Goal: Task Accomplishment & Management: Complete application form

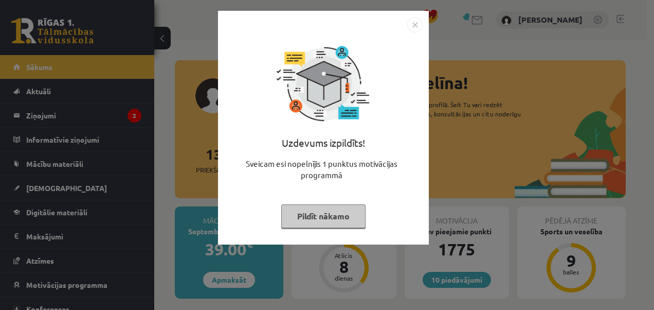
click at [332, 214] on button "Pildīt nākamo" at bounding box center [323, 216] width 84 height 24
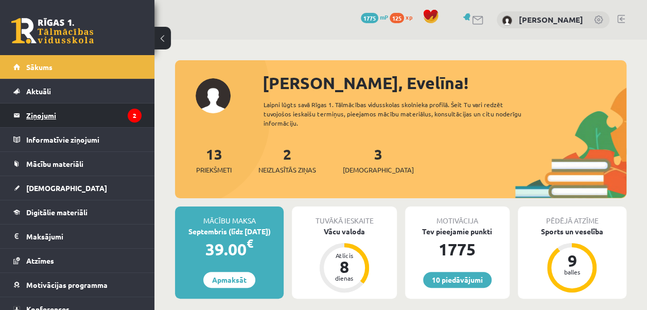
click at [103, 113] on legend "Ziņojumi 2" at bounding box center [83, 115] width 115 height 24
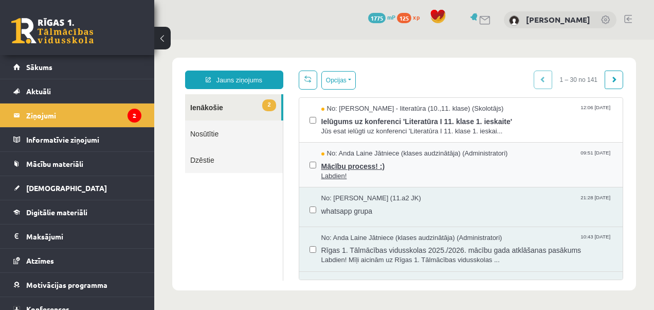
click at [357, 168] on span "Mācību process! :)" at bounding box center [467, 164] width 292 height 13
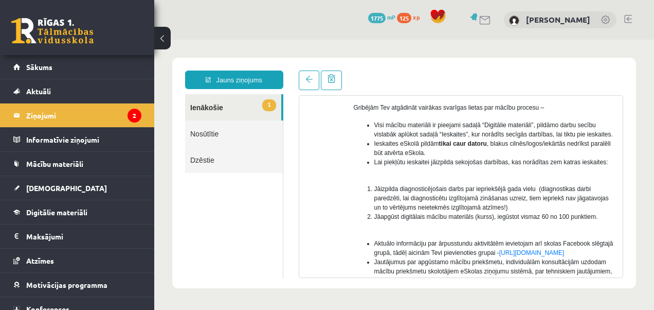
scroll to position [99, 0]
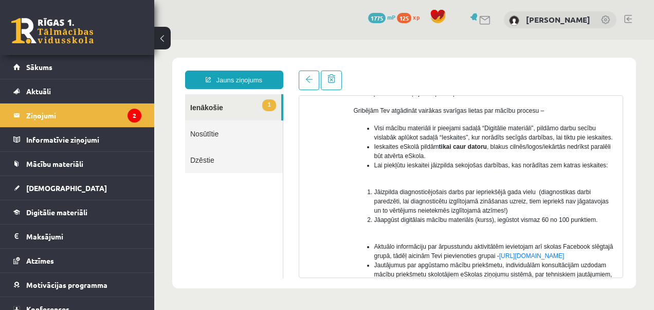
click at [266, 104] on span "1" at bounding box center [268, 105] width 13 height 12
click at [253, 116] on link "1 Ienākošie" at bounding box center [233, 107] width 96 height 26
click at [114, 118] on legend "Ziņojumi 2" at bounding box center [83, 115] width 115 height 24
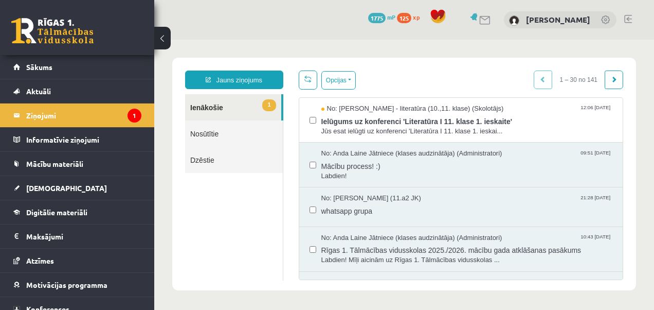
scroll to position [0, 0]
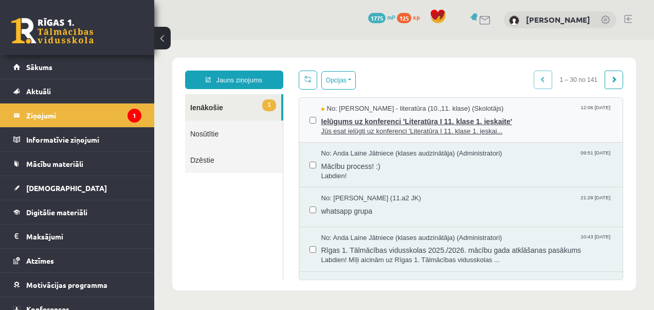
click at [387, 123] on span "Ielūgums uz konferenci 'Literatūra I 11. klase 1. ieskaite'" at bounding box center [467, 120] width 292 height 13
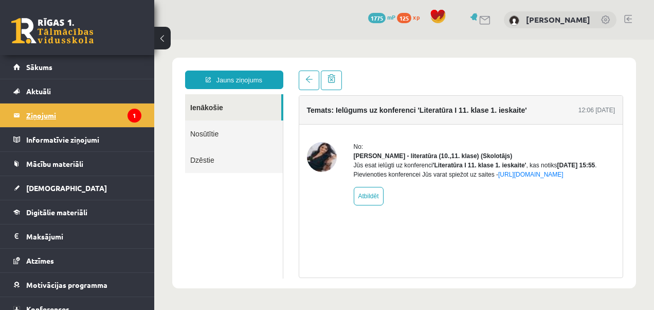
click at [115, 115] on legend "Ziņojumi 1" at bounding box center [83, 115] width 115 height 24
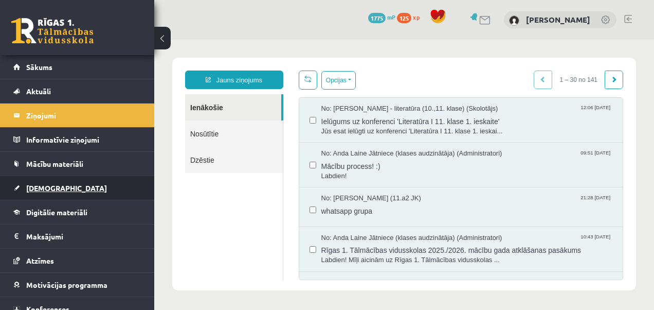
click at [36, 185] on span "[DEMOGRAPHIC_DATA]" at bounding box center [66, 187] width 81 height 9
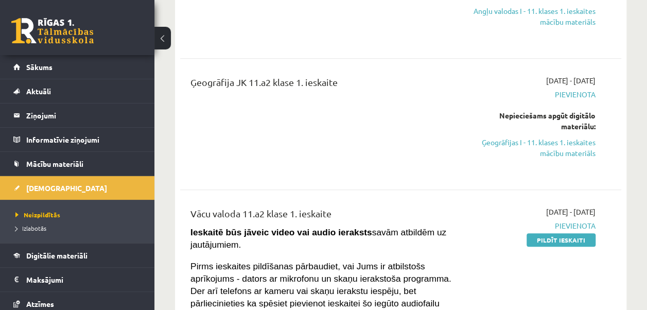
scroll to position [96, 0]
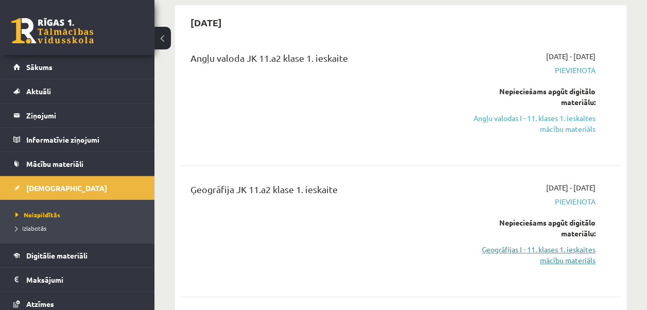
click at [551, 251] on link "Ģeogrāfijas I - 11. klases 1. ieskaites mācību materiāls" at bounding box center [533, 255] width 124 height 22
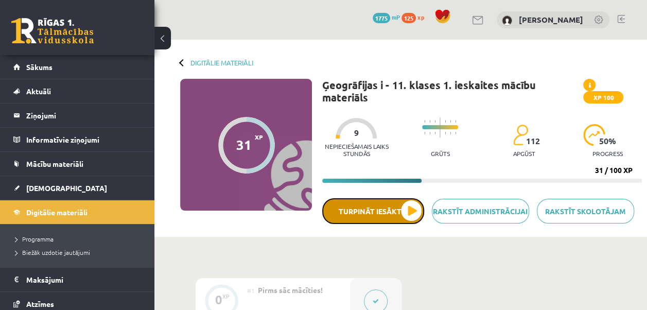
click at [402, 198] on button "Turpināt iesākto" at bounding box center [373, 211] width 102 height 26
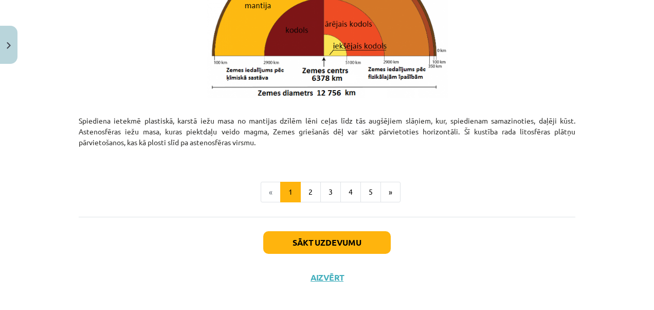
scroll to position [1148, 0]
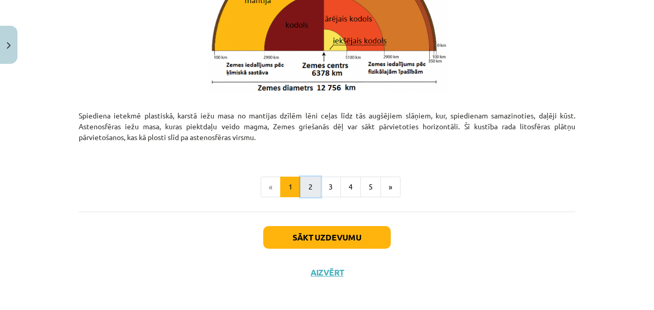
click at [316, 193] on button "2" at bounding box center [310, 186] width 21 height 21
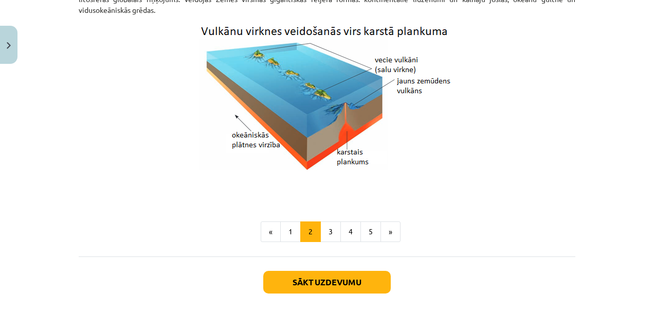
scroll to position [1086, 0]
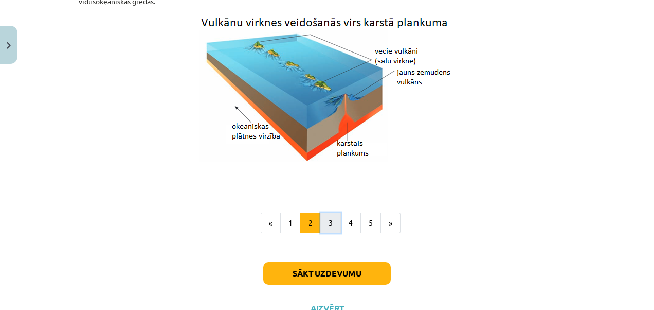
click at [326, 222] on button "3" at bounding box center [330, 222] width 21 height 21
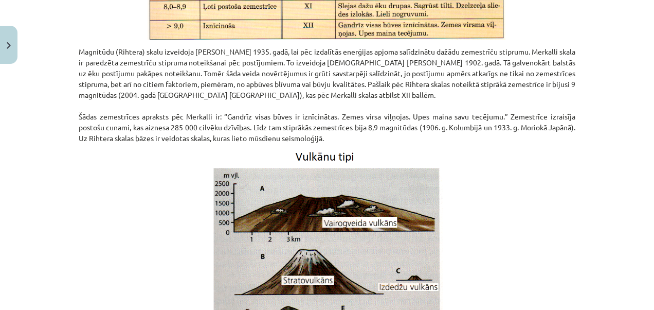
scroll to position [1215, 0]
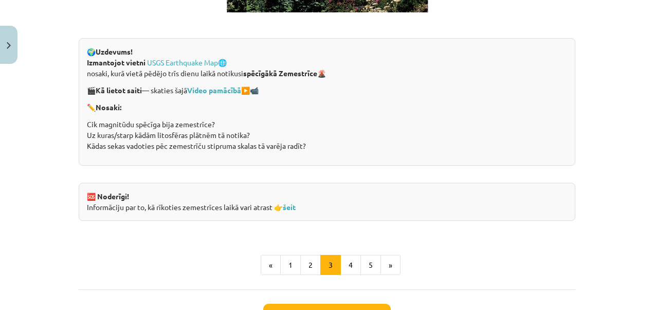
click at [610, 287] on div "Mācību tēma: Ģeogrāfijas i - 11. klases 1. ieskaites mācību materiāls #4 2. tēm…" at bounding box center [327, 155] width 654 height 310
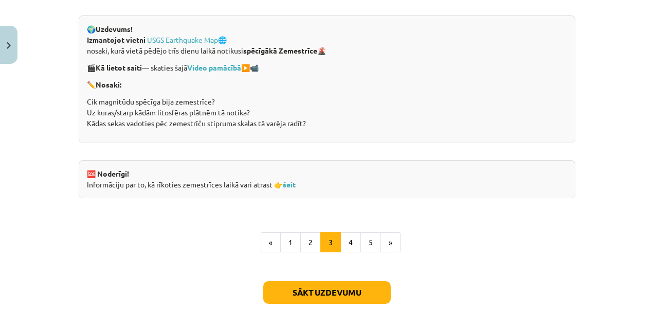
click at [343, 266] on div "Sākt uzdevumu Aizvērt" at bounding box center [327, 302] width 497 height 72
click at [348, 244] on button "4" at bounding box center [351, 242] width 21 height 21
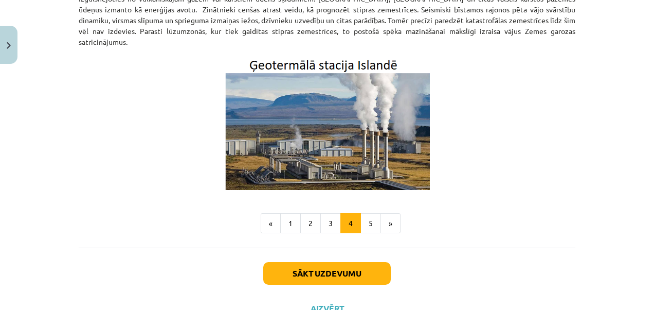
scroll to position [388, 0]
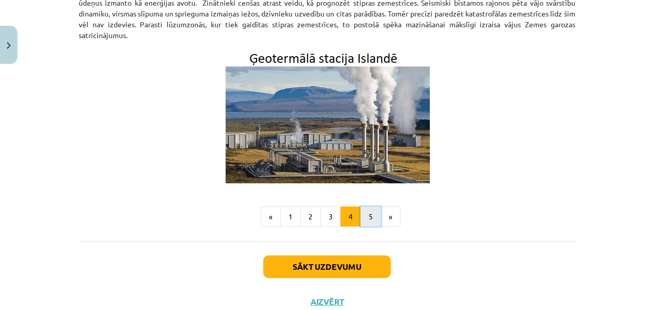
click at [367, 207] on button "5" at bounding box center [371, 216] width 21 height 21
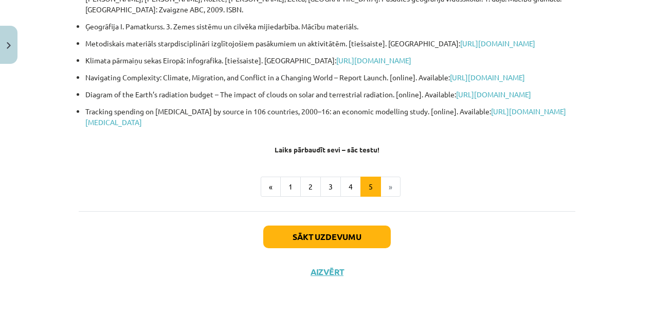
scroll to position [273, 0]
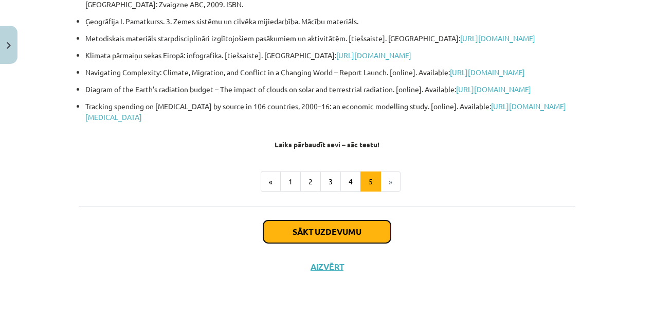
click at [295, 232] on button "Sākt uzdevumu" at bounding box center [327, 231] width 128 height 23
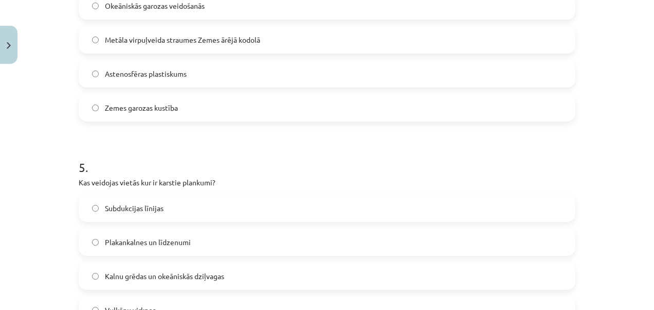
scroll to position [1004, 0]
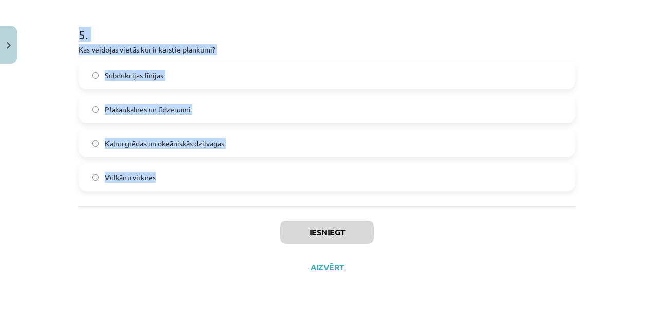
drag, startPoint x: 53, startPoint y: 198, endPoint x: 203, endPoint y: 198, distance: 149.7
click at [203, 198] on div "Mācību tēma: Ģeogrāfijas i - 11. klases 1. ieskaites mācību materiāls #4 2. tēm…" at bounding box center [327, 155] width 654 height 310
copy form "1 . Kurš ģeoloģiskais process veido jaunu okeānisko Zemes garozu? Kolīzija Spre…"
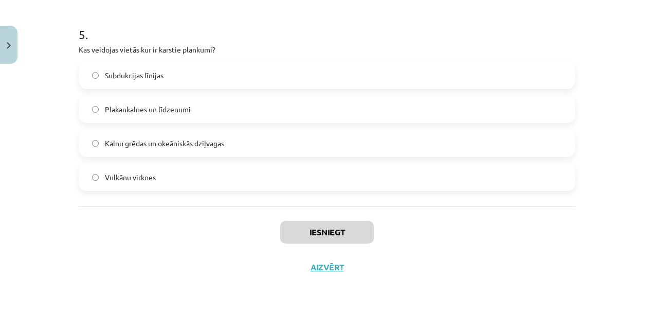
click at [200, 216] on div "Iesniegt Aizvērt" at bounding box center [327, 242] width 497 height 72
click at [188, 170] on label "Vulkānu virknes" at bounding box center [327, 177] width 495 height 26
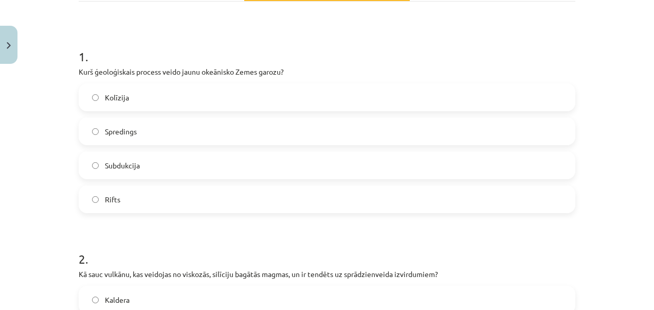
scroll to position [181, 0]
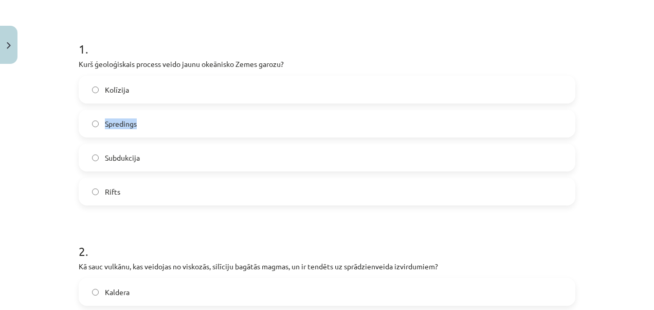
drag, startPoint x: 522, startPoint y: 101, endPoint x: 481, endPoint y: 112, distance: 42.2
click at [481, 112] on div "Kolīzija Spredings Subdukcija Rifts" at bounding box center [327, 141] width 497 height 130
drag, startPoint x: 481, startPoint y: 112, endPoint x: 421, endPoint y: 128, distance: 62.6
click at [421, 128] on label "Spredings" at bounding box center [327, 124] width 495 height 26
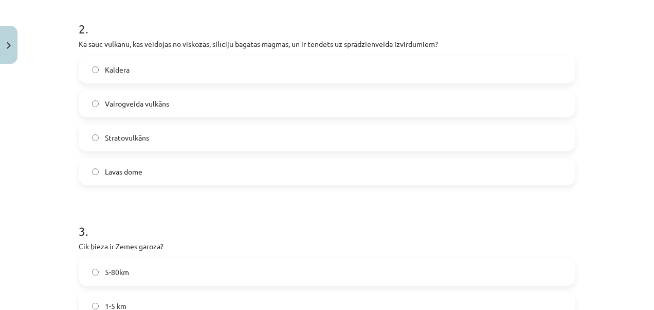
scroll to position [409, 0]
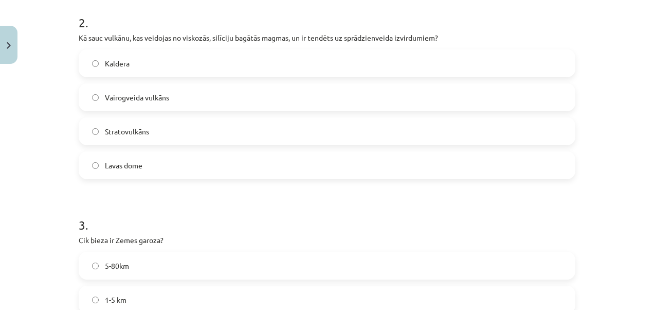
click at [133, 127] on span "Stratovulkāns" at bounding box center [127, 131] width 44 height 11
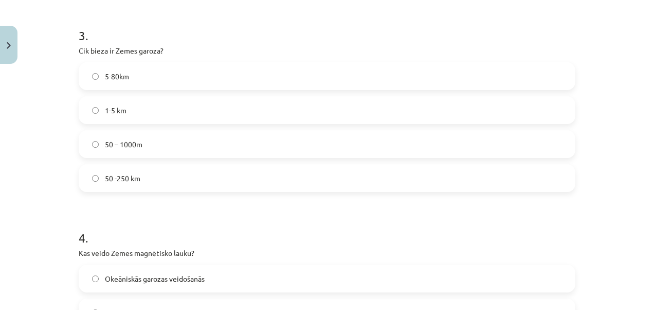
scroll to position [605, 0]
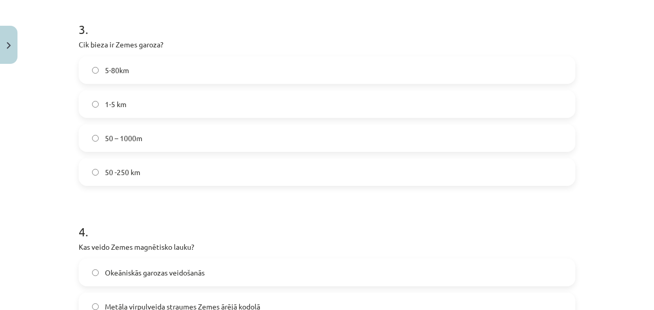
click at [149, 73] on label "5-80km" at bounding box center [327, 70] width 495 height 26
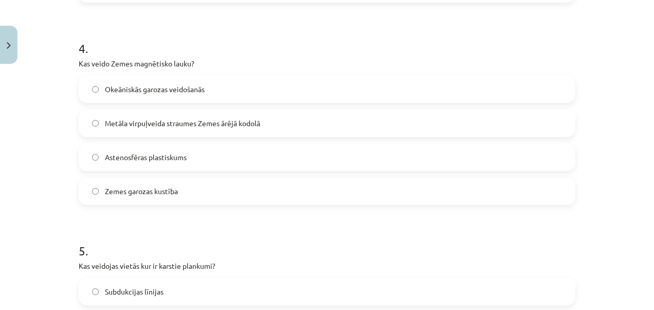
scroll to position [782, 0]
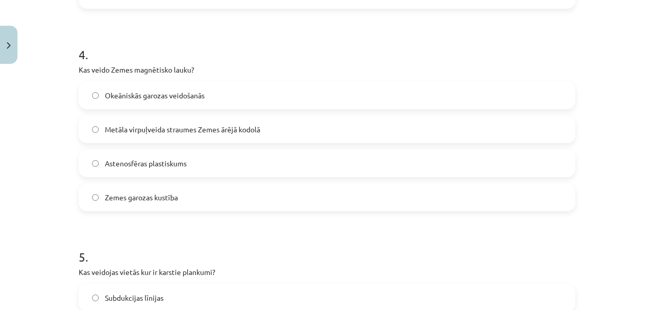
click at [261, 122] on label "Metāla virpuļveida straumes Zemes ārējā kodolā" at bounding box center [327, 129] width 495 height 26
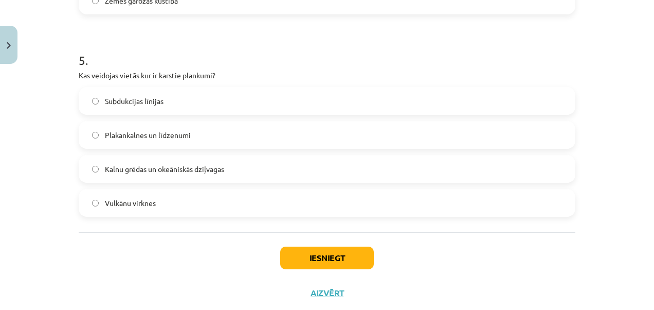
scroll to position [1004, 0]
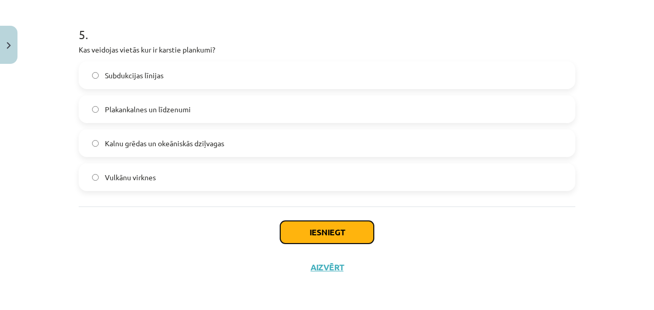
click at [343, 230] on button "Iesniegt" at bounding box center [327, 232] width 94 height 23
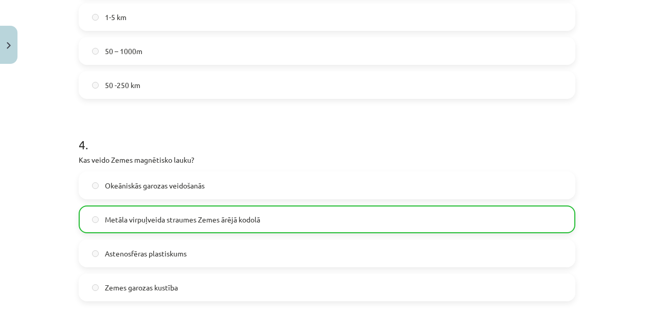
scroll to position [1036, 0]
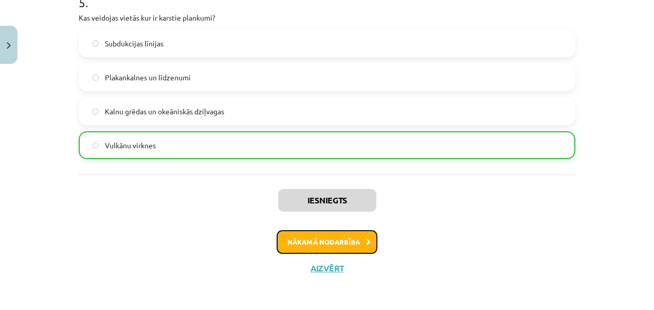
click at [355, 239] on button "Nākamā nodarbība" at bounding box center [327, 242] width 101 height 24
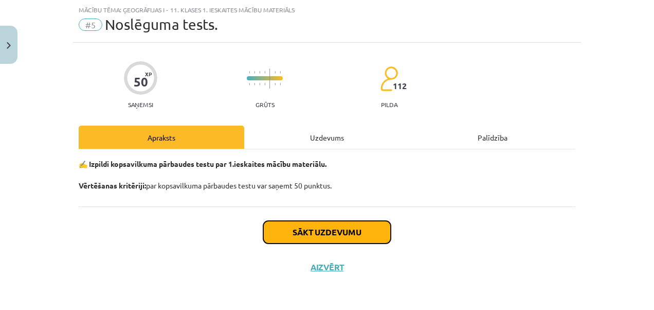
click at [314, 225] on button "Sākt uzdevumu" at bounding box center [327, 232] width 128 height 23
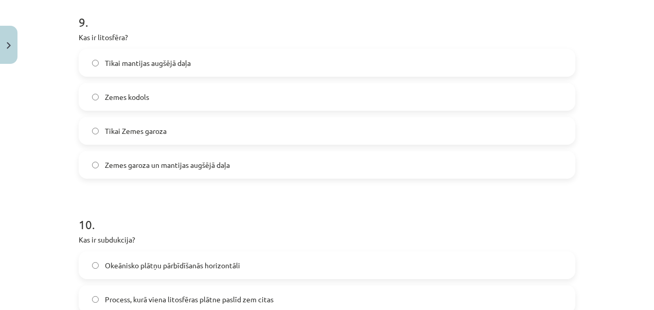
scroll to position [1998, 0]
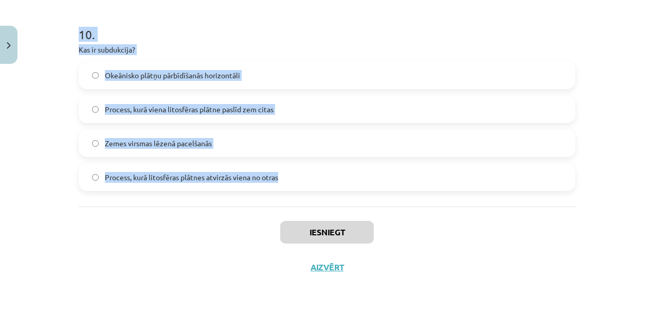
drag, startPoint x: 65, startPoint y: 167, endPoint x: 294, endPoint y: 176, distance: 229.1
click at [294, 176] on div "Mācību tēma: Ģeogrāfijas i - 11. klases 1. ieskaites mācību materiāls #5 Noslēg…" at bounding box center [327, 155] width 654 height 310
copy form "6 . Lore ipsumdolorsi ametco adipiscin elitsedd eiusmodtemp incidi utlab? Etdol…"
click at [247, 48] on p "Kas ir subdukcija?" at bounding box center [327, 49] width 497 height 11
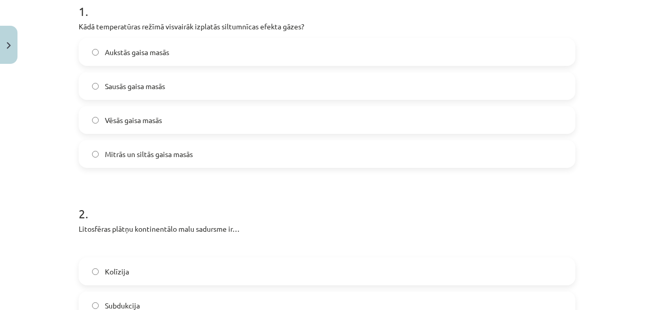
scroll to position [213, 0]
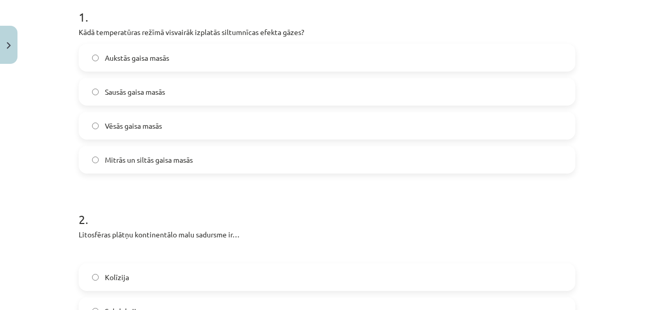
drag, startPoint x: 644, startPoint y: 52, endPoint x: 644, endPoint y: 41, distance: 10.8
click at [644, 41] on div "Mācību tēma: Ģeogrāfijas i - 11. klases 1. ieskaites mācību materiāls #5 Noslēg…" at bounding box center [327, 155] width 654 height 310
click at [221, 154] on label "Mitrās un siltās gaisa masās" at bounding box center [327, 160] width 495 height 26
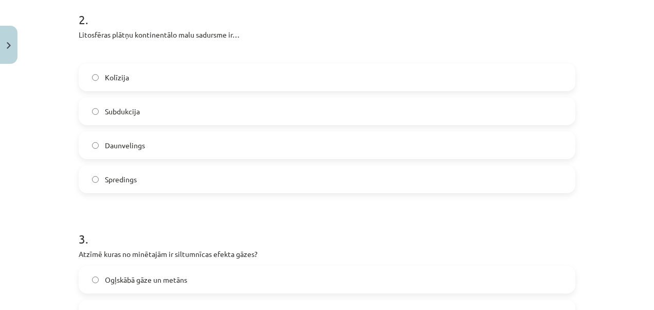
scroll to position [416, 0]
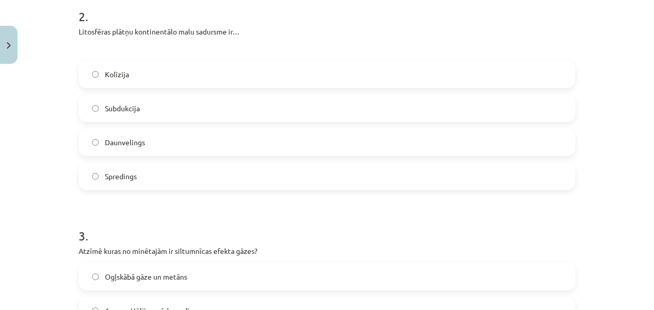
click at [285, 70] on label "Kolīzija" at bounding box center [327, 74] width 495 height 26
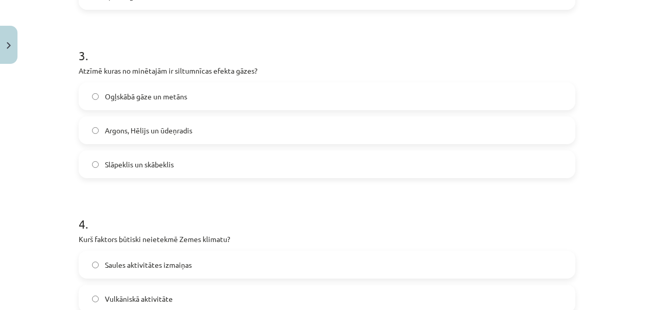
scroll to position [598, 0]
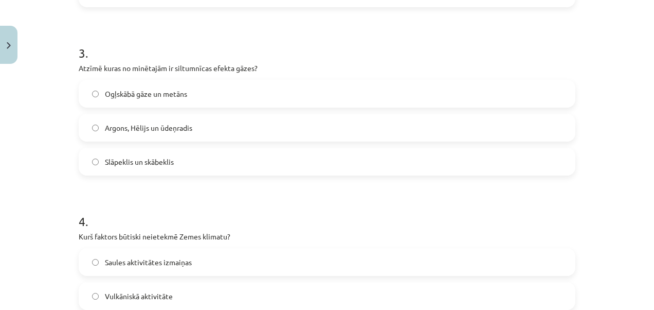
click at [262, 92] on label "Ogļskābā gāze un metāns" at bounding box center [327, 94] width 495 height 26
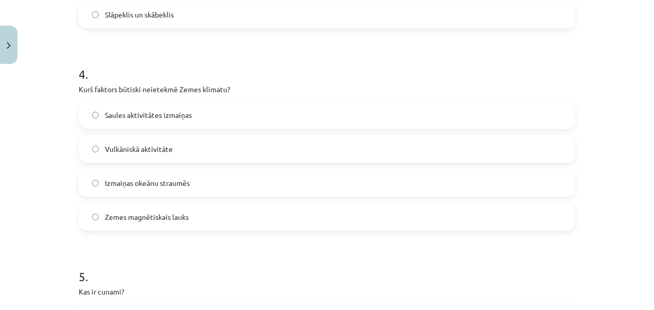
scroll to position [751, 0]
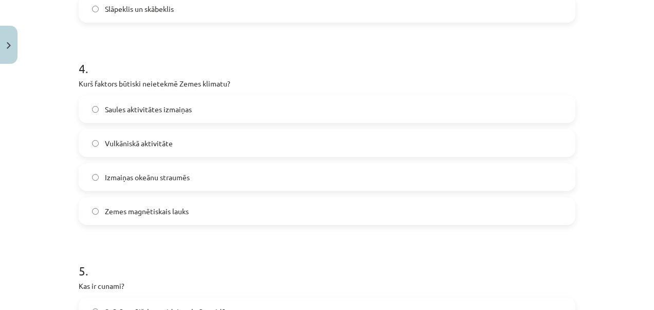
click at [246, 207] on label "Zemes magnētiskais lauks" at bounding box center [327, 211] width 495 height 26
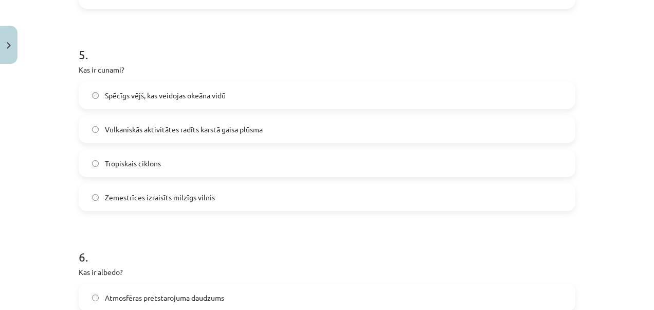
scroll to position [978, 0]
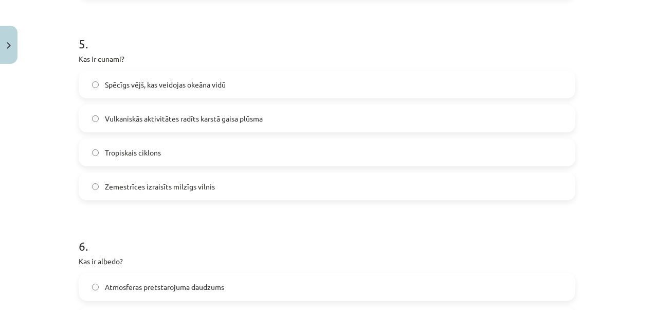
click at [211, 186] on label "Zemestrīces izraisīts milzīgs vilnis" at bounding box center [327, 186] width 495 height 26
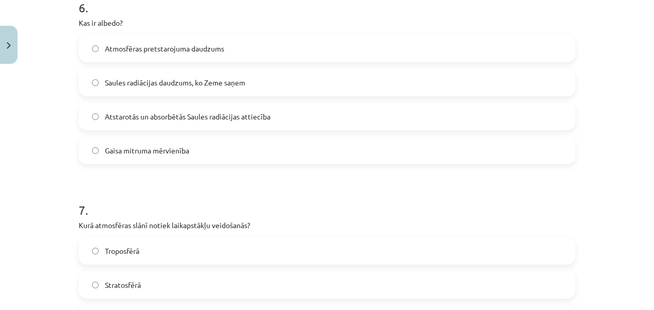
scroll to position [1211, 0]
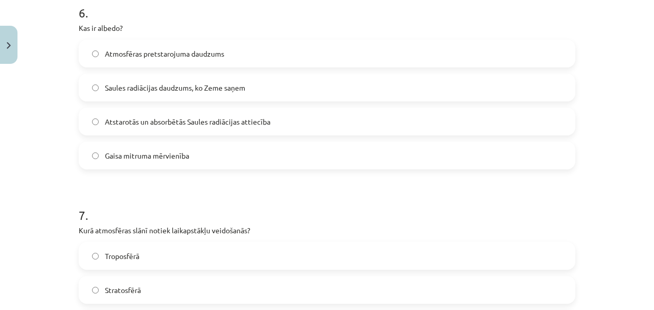
click at [288, 118] on label "Atstarotās un absorbētās Saules radiācijas attiecība" at bounding box center [327, 122] width 495 height 26
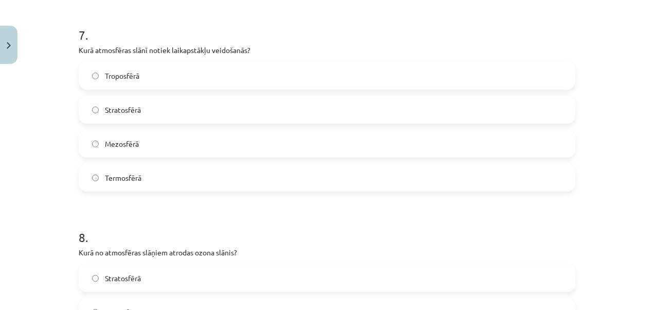
scroll to position [1388, 0]
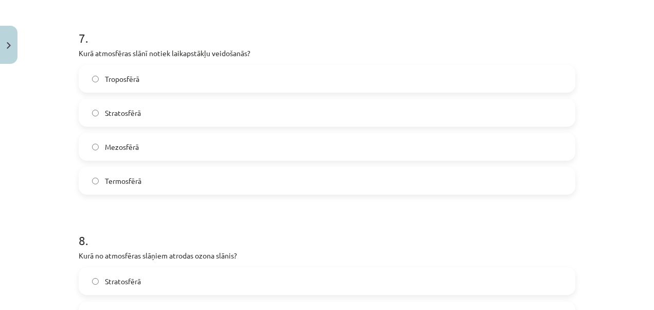
click at [310, 86] on label "Troposfērā" at bounding box center [327, 79] width 495 height 26
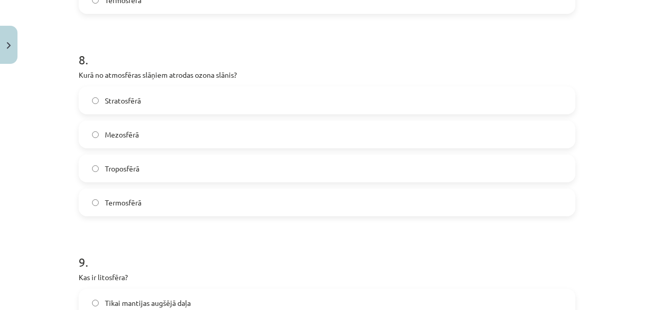
scroll to position [1574, 0]
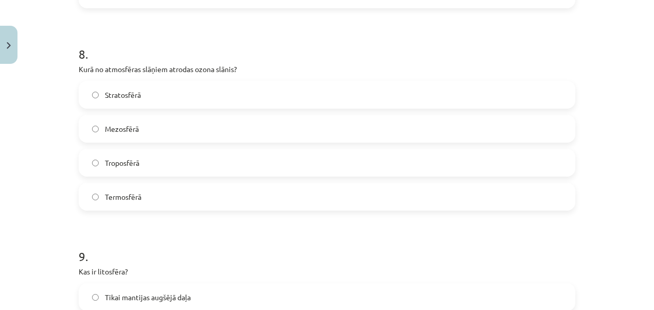
click at [581, 224] on div "Mācību tēma: Ģeogrāfijas i - 11. klases 1. ieskaites mācību materiāls #5 Noslēg…" at bounding box center [327, 155] width 654 height 310
click at [347, 102] on label "Stratosfērā" at bounding box center [327, 95] width 495 height 26
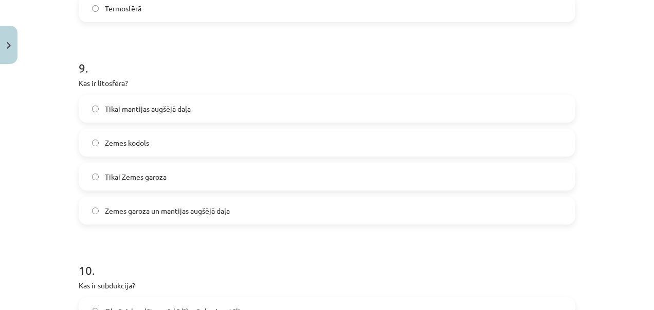
scroll to position [1765, 0]
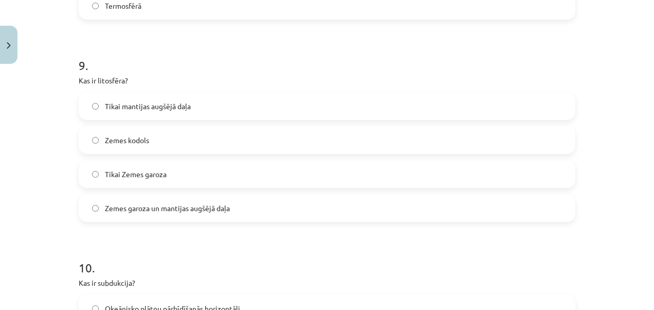
click at [294, 219] on label "Zemes garoza un mantijas augšējā daļa" at bounding box center [327, 208] width 495 height 26
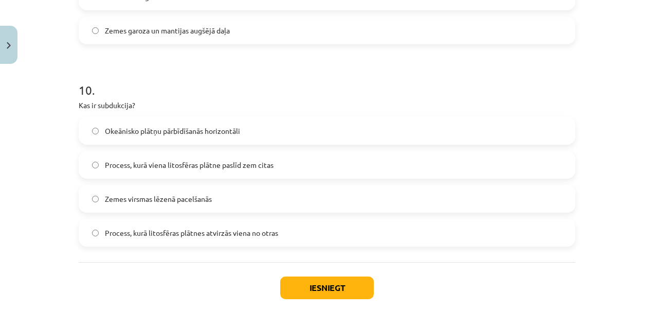
scroll to position [1945, 0]
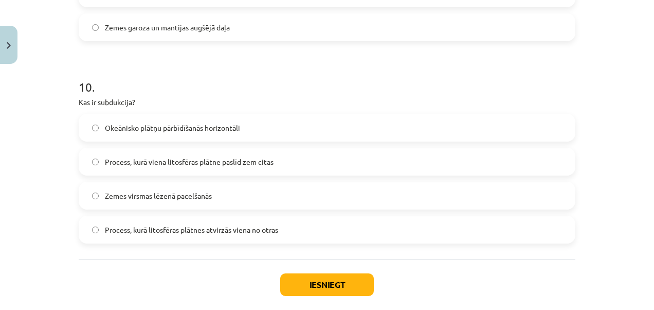
click at [469, 155] on label "Process, kurā viena litosfēras plātne paslīd zem citas" at bounding box center [327, 162] width 495 height 26
click at [352, 284] on button "Iesniegt" at bounding box center [327, 284] width 94 height 23
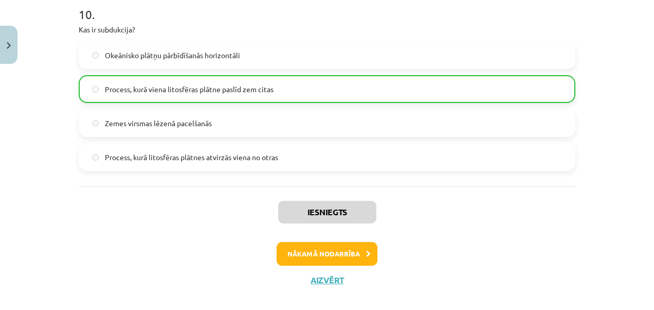
scroll to position [2030, 0]
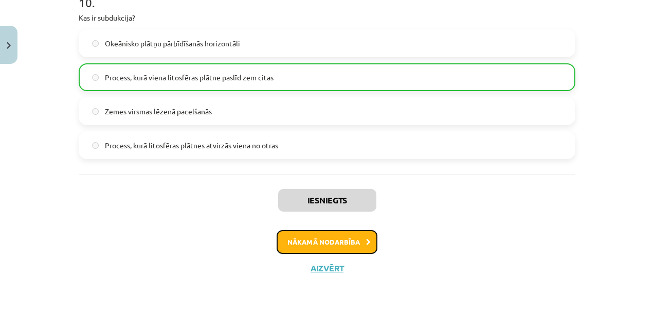
click at [357, 241] on button "Nākamā nodarbība" at bounding box center [327, 242] width 101 height 24
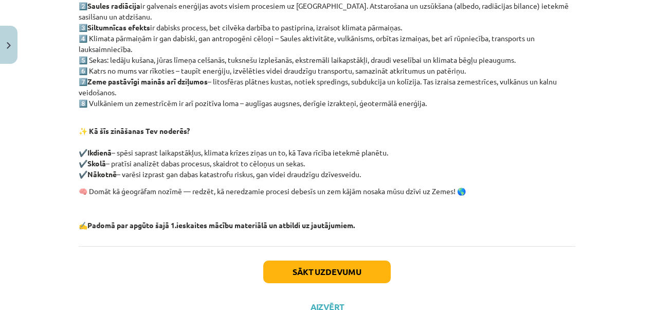
scroll to position [294, 0]
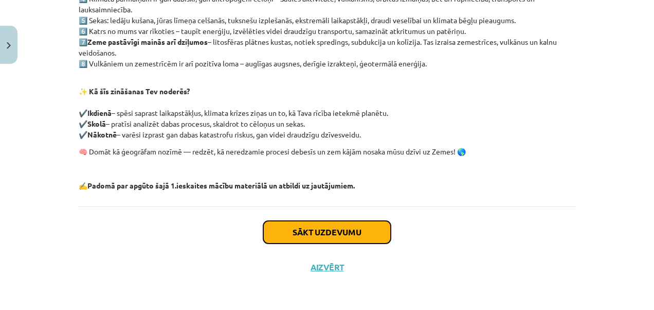
click at [298, 226] on button "Sākt uzdevumu" at bounding box center [327, 232] width 128 height 23
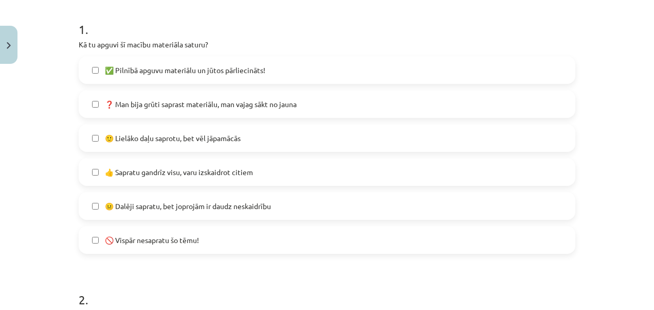
scroll to position [201, 0]
drag, startPoint x: 150, startPoint y: 136, endPoint x: 132, endPoint y: 137, distance: 18.5
drag, startPoint x: 132, startPoint y: 137, endPoint x: 84, endPoint y: 137, distance: 47.3
click at [84, 137] on label "🙂 Lielāko daļu saprotu, bet vēl jāpamācās" at bounding box center [327, 138] width 495 height 26
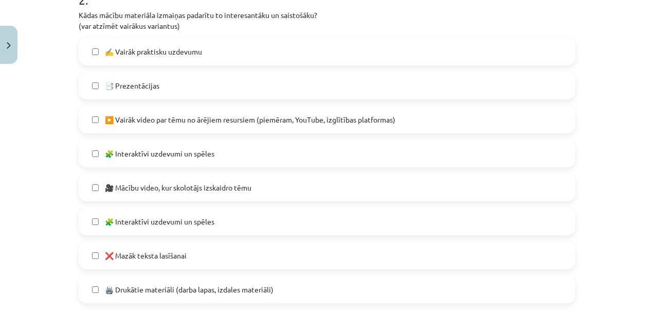
scroll to position [501, 0]
click at [291, 106] on label "▶️ Vairāk video par tēmu no ārējiem resursiem (piemēram, YouTube, izglītības pl…" at bounding box center [327, 118] width 495 height 26
click at [230, 186] on span "🎥 Mācību video, kur skolotājs izskaidro tēmu" at bounding box center [178, 186] width 147 height 11
click at [198, 255] on label "❌ Mazāk teksta lasīšanai" at bounding box center [327, 254] width 495 height 26
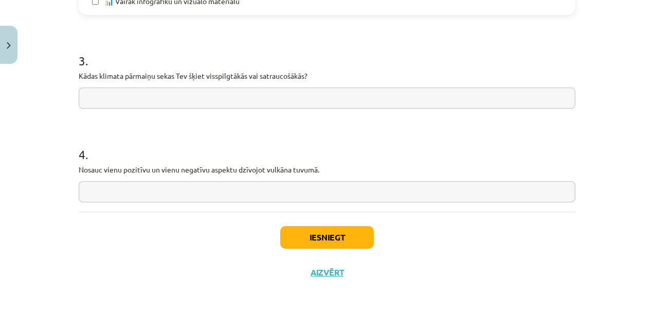
scroll to position [883, 0]
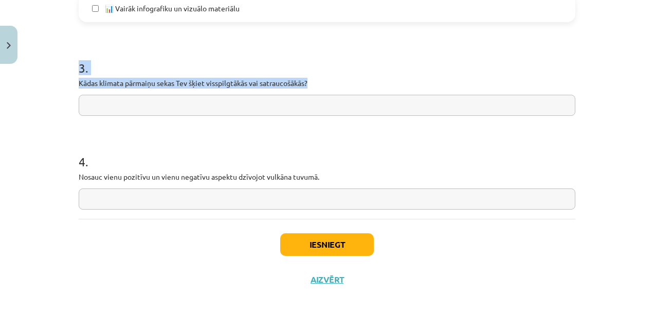
drag, startPoint x: 68, startPoint y: 66, endPoint x: 324, endPoint y: 84, distance: 256.2
click at [324, 84] on div "Mācību tēma: Ģeogrāfijas i - 11. klases 1. ieskaites mācību materiāls #6 Temata…" at bounding box center [327, 155] width 654 height 310
copy div "3 . Kādas klimata pārmaiņu sekas Tev šķiet visspilgtākās vai satraucošākās?"
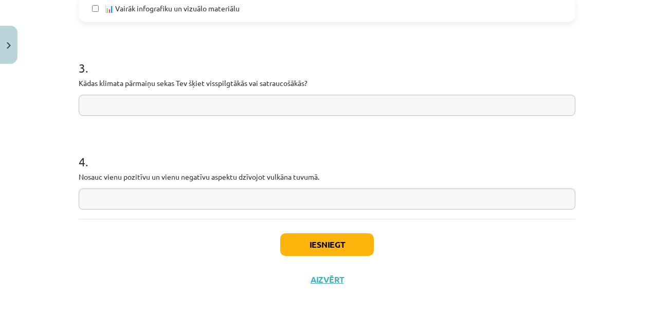
click at [163, 95] on input "text" at bounding box center [327, 105] width 497 height 21
paste input "**********"
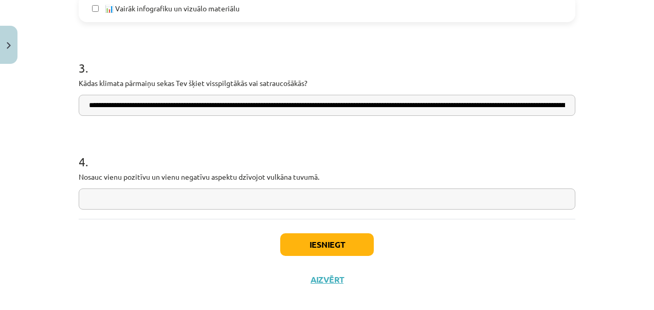
scroll to position [0, 195]
click at [97, 102] on input "**********" at bounding box center [327, 105] width 497 height 21
click at [89, 110] on input "**********" at bounding box center [327, 105] width 497 height 21
click at [85, 106] on input "**********" at bounding box center [327, 105] width 497 height 21
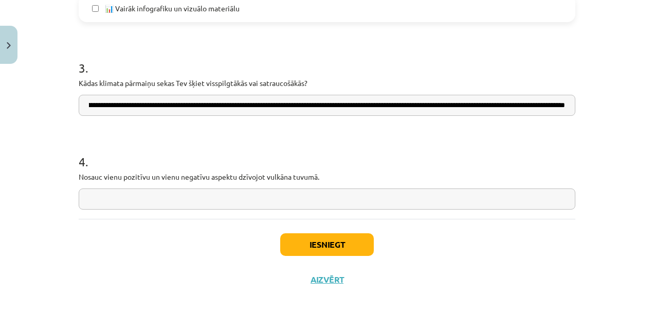
type input "**********"
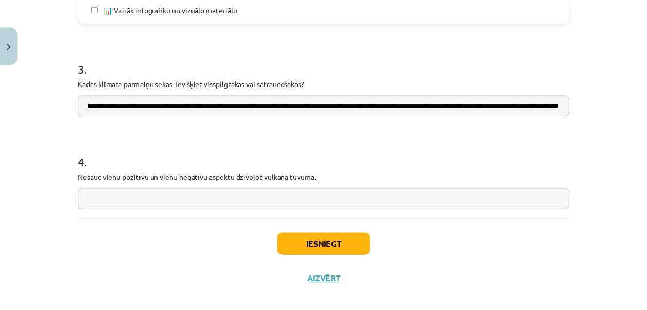
scroll to position [0, 0]
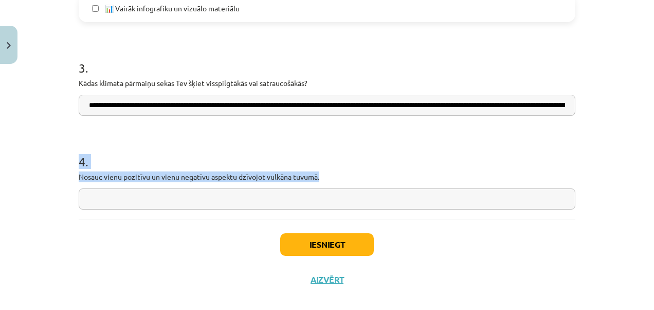
drag, startPoint x: 71, startPoint y: 158, endPoint x: 321, endPoint y: 178, distance: 251.3
copy div "4 . Nosauc vienu pozitīvu un vienu negatīvu aspektu dzīvojot vulkāna tuvumā."
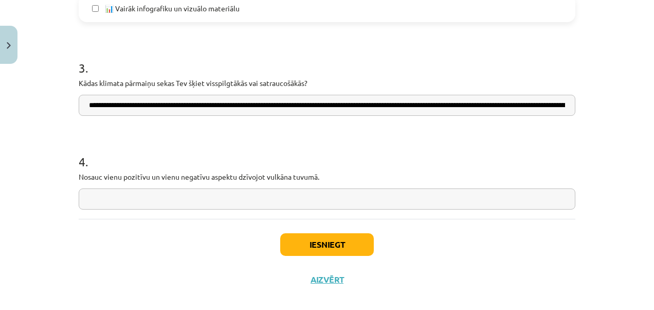
click at [149, 205] on input "text" at bounding box center [327, 198] width 497 height 21
paste input "**********"
click at [135, 194] on input "**********" at bounding box center [327, 198] width 497 height 21
click at [137, 196] on input "**********" at bounding box center [327, 198] width 497 height 21
click at [272, 199] on input "**********" at bounding box center [327, 198] width 497 height 21
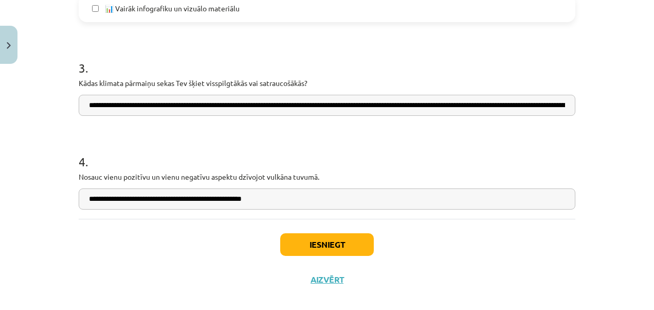
paste input "**********"
click at [327, 199] on input "**********" at bounding box center [327, 198] width 497 height 21
click at [506, 202] on input "**********" at bounding box center [327, 198] width 497 height 21
type input "**********"
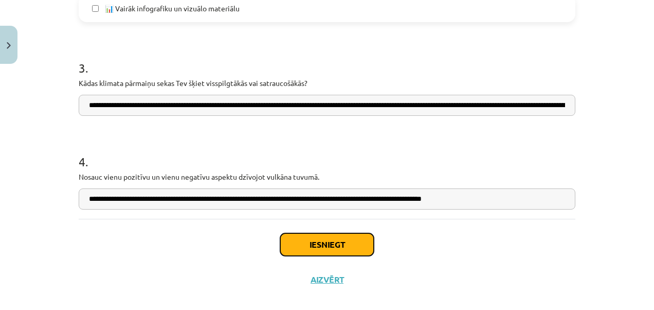
click at [346, 241] on button "Iesniegt" at bounding box center [327, 244] width 94 height 23
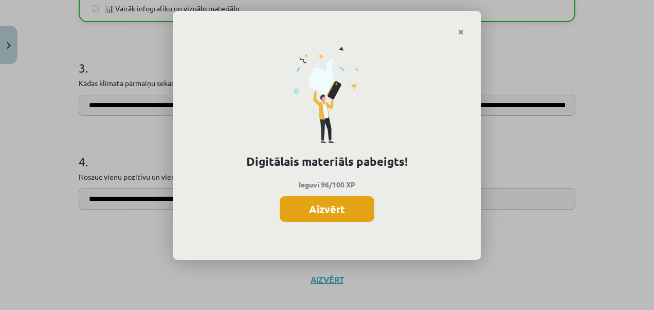
click at [338, 209] on button "Aizvērt" at bounding box center [327, 209] width 95 height 26
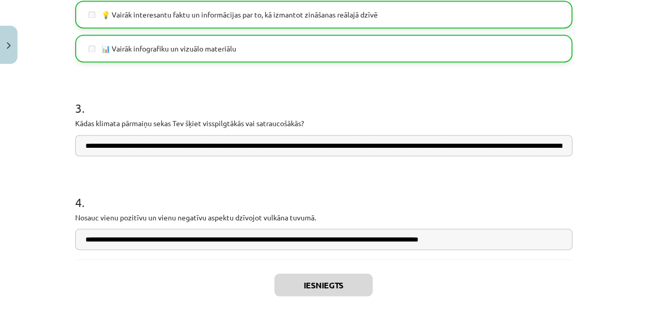
scroll to position [895, 0]
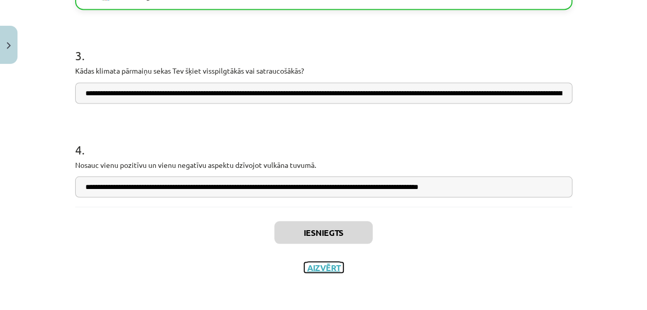
click at [328, 265] on button "Aizvērt" at bounding box center [323, 267] width 39 height 10
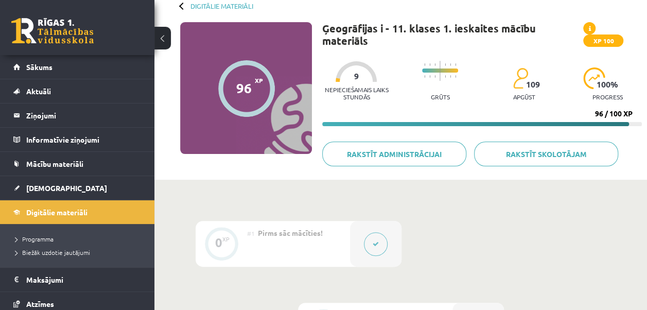
scroll to position [55, 0]
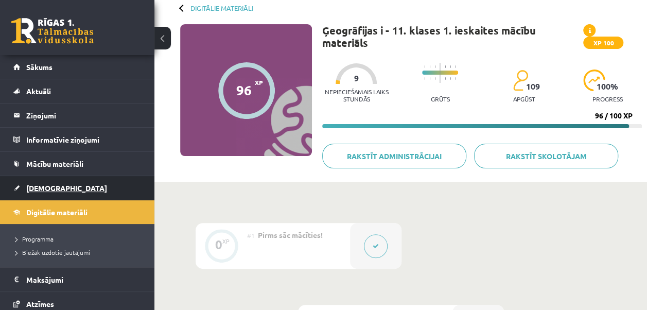
click at [113, 182] on link "[DEMOGRAPHIC_DATA]" at bounding box center [77, 188] width 128 height 24
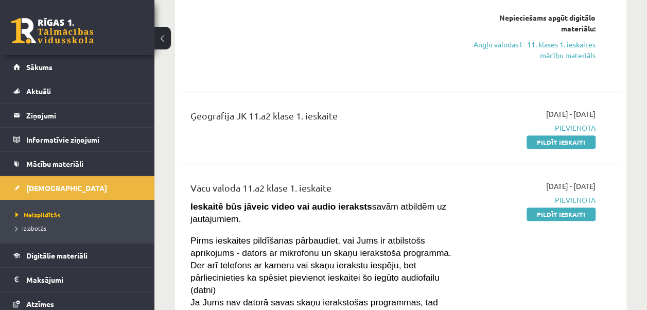
scroll to position [149, 0]
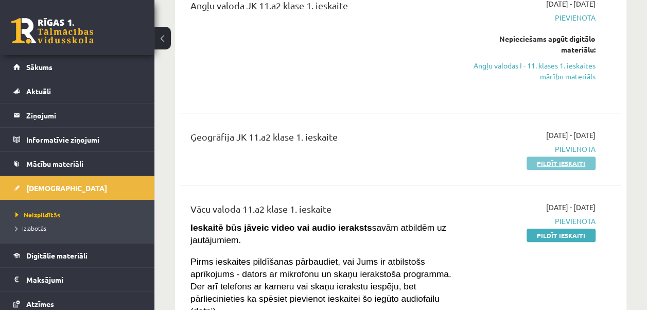
click at [553, 163] on link "Pildīt ieskaiti" at bounding box center [560, 162] width 69 height 13
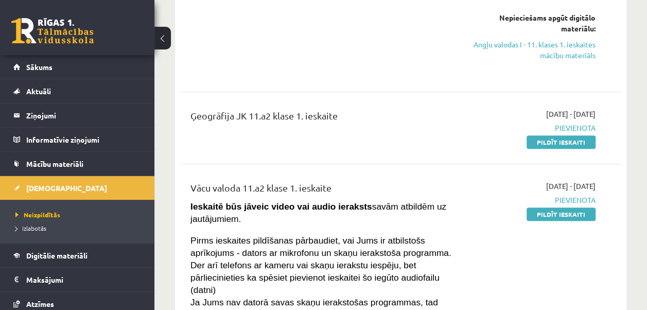
scroll to position [0, 0]
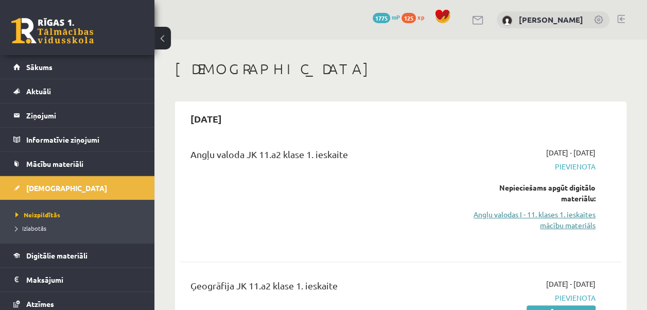
click at [530, 218] on link "Angļu valodas I - 11. klases 1. ieskaites mācību materiāls" at bounding box center [533, 220] width 124 height 22
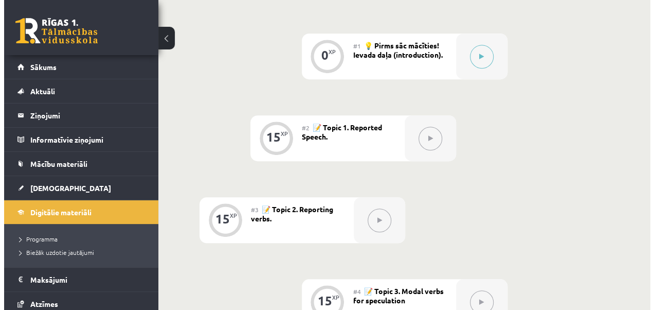
scroll to position [281, 0]
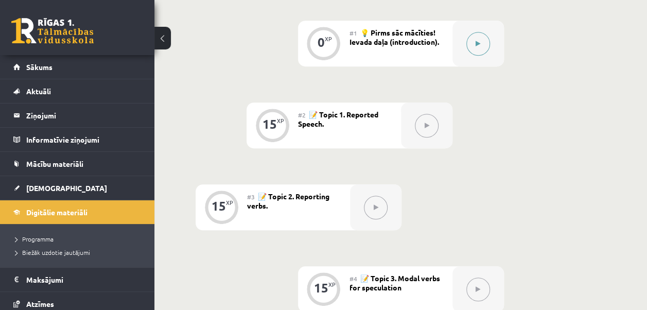
click at [463, 37] on div at bounding box center [477, 44] width 51 height 46
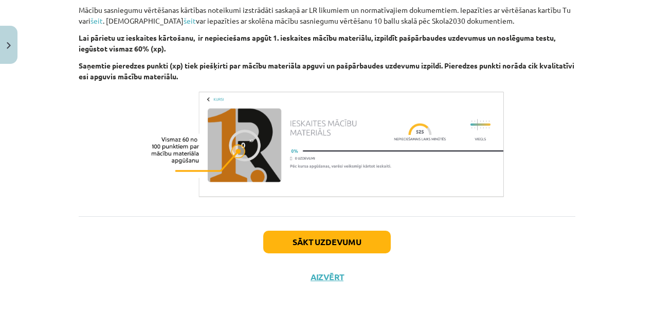
scroll to position [771, 0]
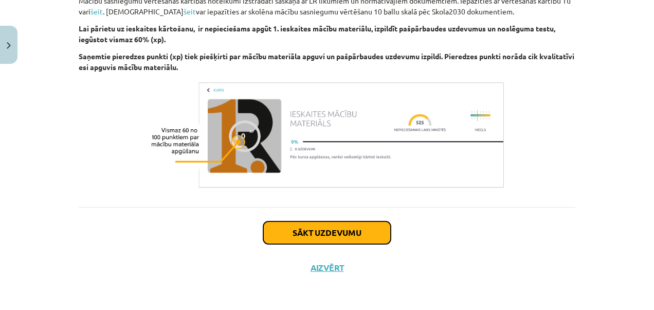
click at [357, 227] on button "Sākt uzdevumu" at bounding box center [327, 232] width 128 height 23
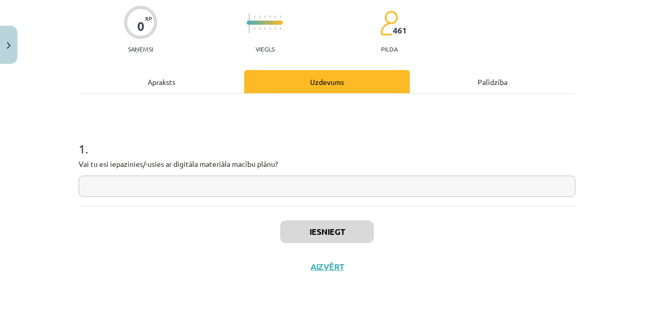
scroll to position [26, 0]
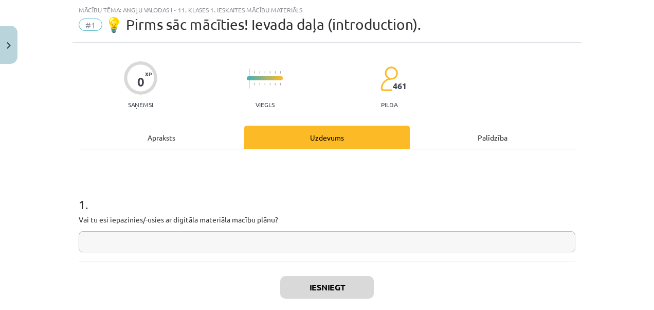
click at [244, 238] on input "text" at bounding box center [327, 241] width 497 height 21
type input "*"
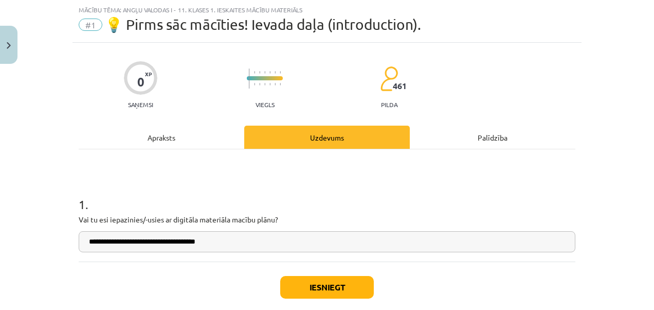
click at [202, 243] on input "**********" at bounding box center [327, 241] width 497 height 21
click at [203, 245] on input "**********" at bounding box center [327, 241] width 497 height 21
click at [220, 237] on input "**********" at bounding box center [327, 241] width 497 height 21
type input "**********"
click at [322, 281] on button "Iesniegt" at bounding box center [327, 287] width 94 height 23
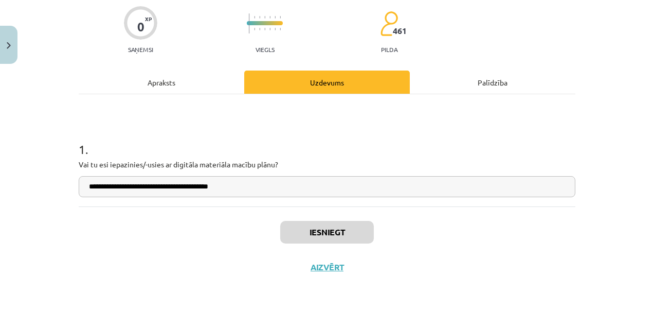
scroll to position [281, 0]
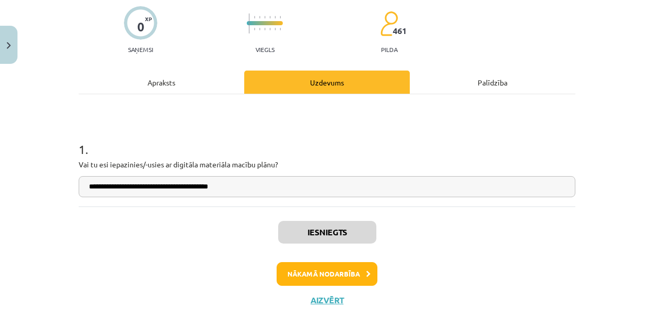
click at [321, 259] on div "Iesniegts Nākamā nodarbība Aizvērt" at bounding box center [327, 258] width 497 height 105
click at [316, 264] on button "Nākamā nodarbība" at bounding box center [327, 274] width 101 height 24
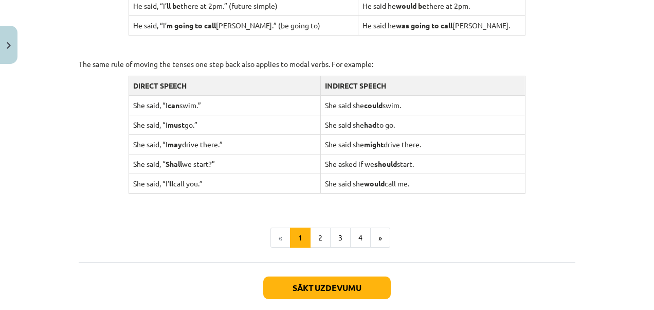
scroll to position [1077, 0]
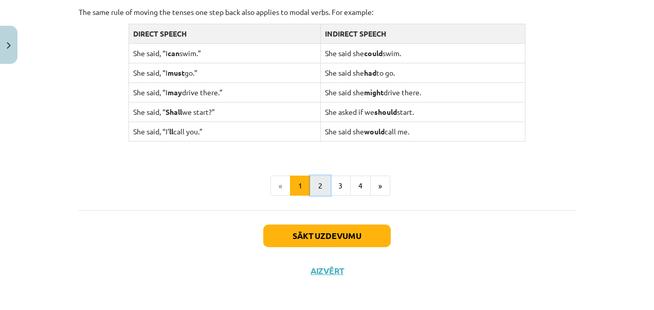
click at [318, 181] on button "2" at bounding box center [320, 185] width 21 height 21
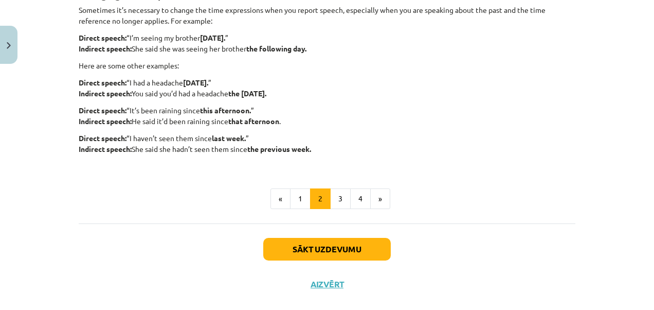
scroll to position [328, 0]
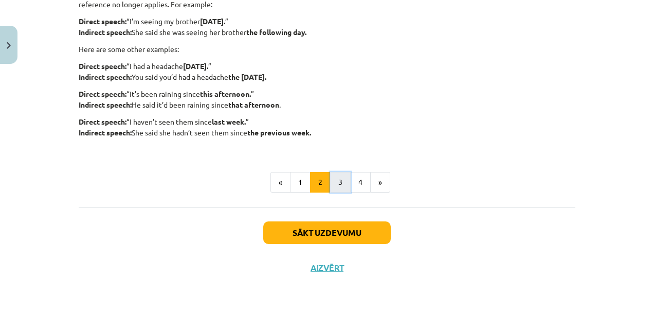
click at [333, 185] on button "3" at bounding box center [340, 182] width 21 height 21
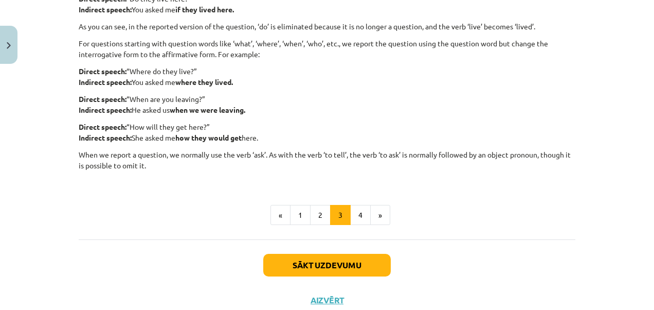
scroll to position [307, 0]
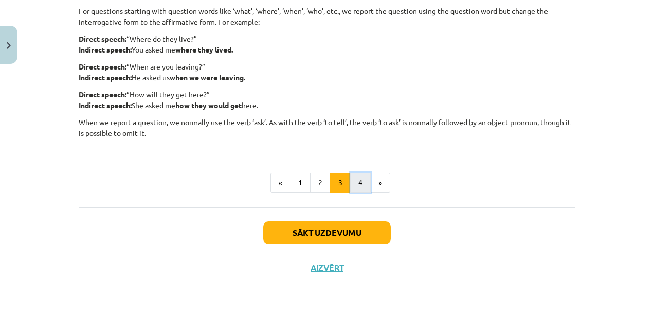
click at [356, 186] on button "4" at bounding box center [360, 182] width 21 height 21
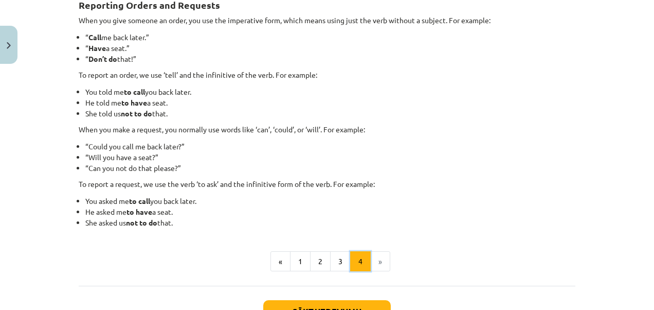
scroll to position [184, 0]
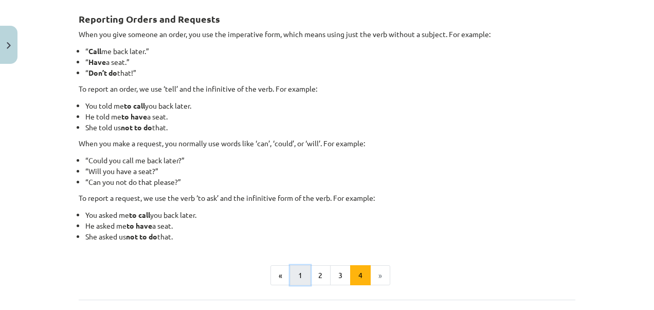
click at [299, 273] on button "1" at bounding box center [300, 275] width 21 height 21
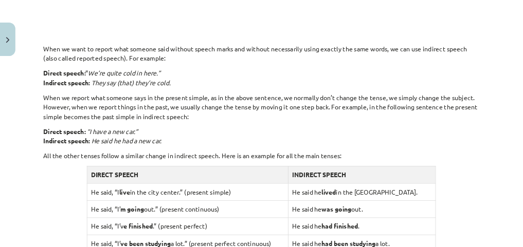
scroll to position [694, 0]
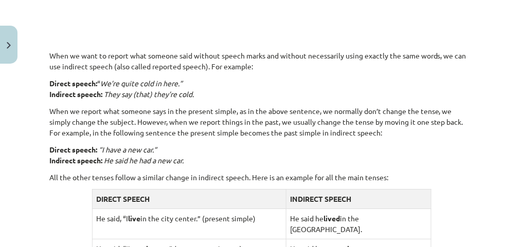
drag, startPoint x: 630, startPoint y: 0, endPoint x: 341, endPoint y: 28, distance: 290.4
click at [341, 28] on div "Reported Speech 🎥 Watch the video to understand how to report what someone else…" at bounding box center [261, 34] width 424 height 1088
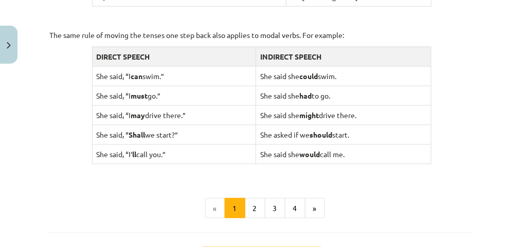
scroll to position [1083, 0]
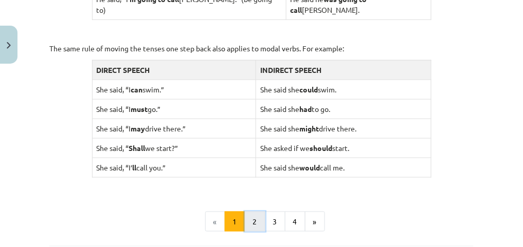
click at [246, 212] on button "2" at bounding box center [255, 222] width 21 height 21
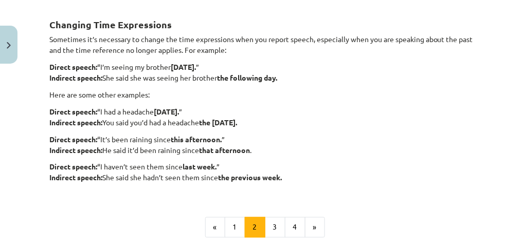
scroll to position [280, 0]
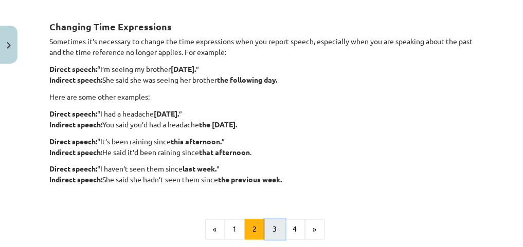
click at [275, 235] on button "3" at bounding box center [275, 230] width 21 height 21
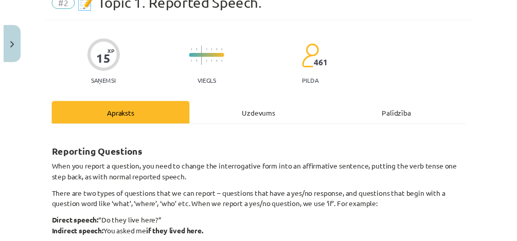
scroll to position [37, 0]
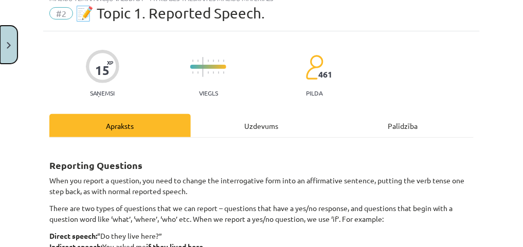
click at [10, 45] on img "Close" at bounding box center [9, 45] width 4 height 7
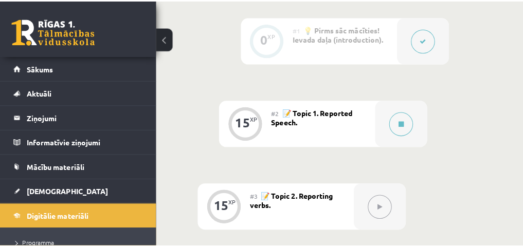
scroll to position [372, 0]
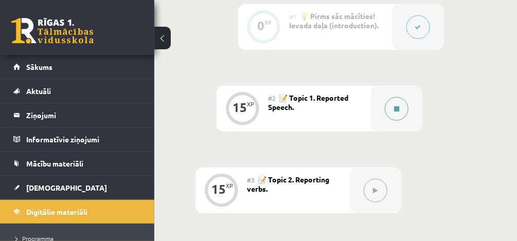
click at [396, 107] on icon at bounding box center [396, 109] width 5 height 6
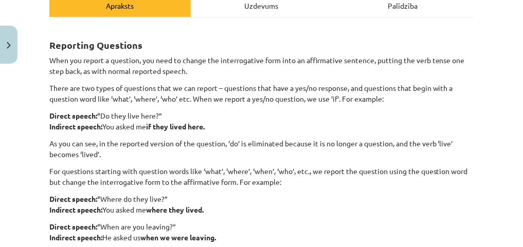
scroll to position [166, 0]
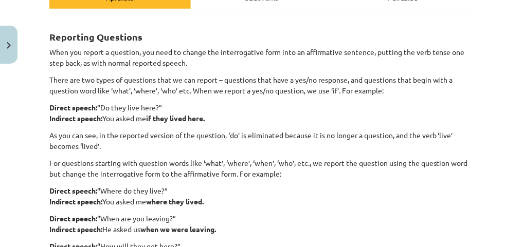
click at [332, 136] on p "As you can see, in the reported version of the question, ‘do’ is eliminated bec…" at bounding box center [261, 141] width 424 height 22
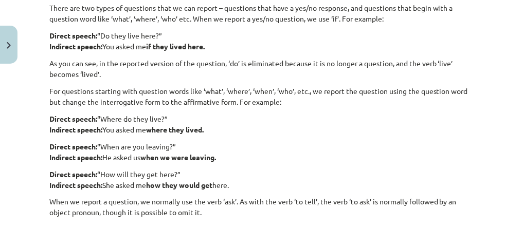
scroll to position [233, 0]
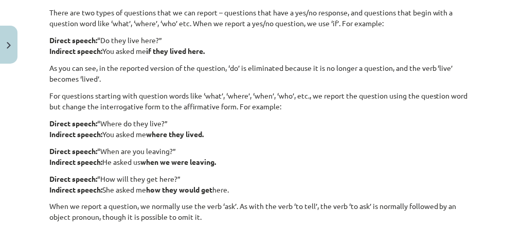
click at [516, 121] on div "Mācību tēma: Angļu valodas i - 11. klases 1. ieskaites mācību materiāls #2 📝 To…" at bounding box center [261, 123] width 523 height 247
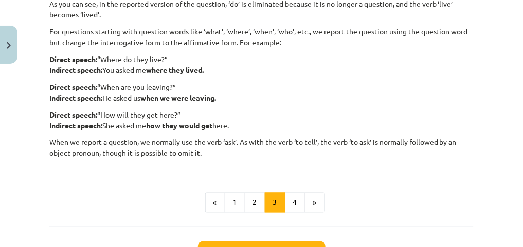
scroll to position [315, 0]
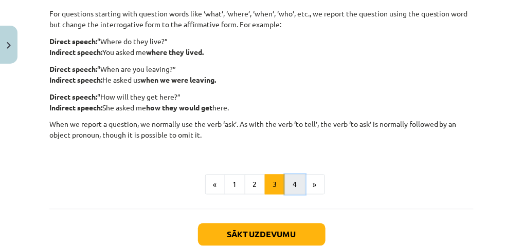
click at [294, 182] on button "4" at bounding box center [295, 185] width 21 height 21
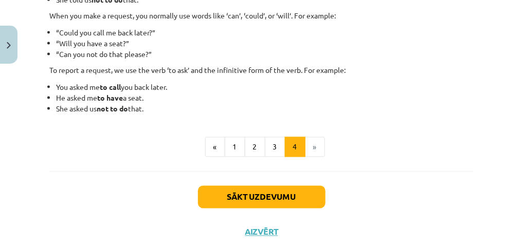
scroll to position [311, 0]
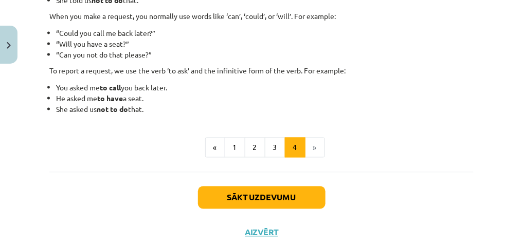
click at [307, 144] on li "»" at bounding box center [316, 148] width 20 height 21
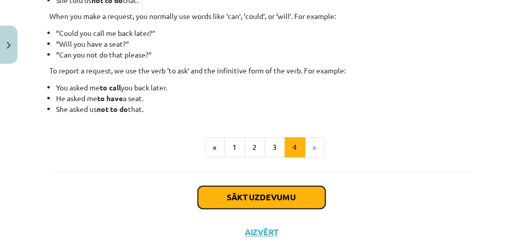
click at [292, 199] on button "Sākt uzdevumu" at bounding box center [262, 198] width 128 height 23
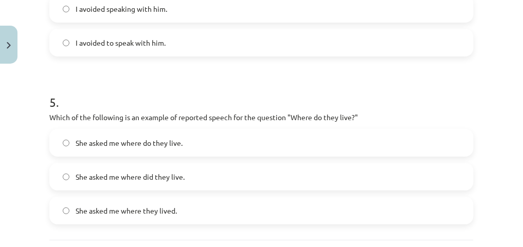
scroll to position [844, 0]
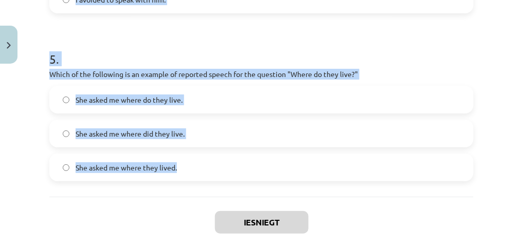
drag, startPoint x: 42, startPoint y: 63, endPoint x: 256, endPoint y: 164, distance: 236.1
click at [256, 164] on div "Mācību tēma: Angļu valodas i - 11. klases 1. ieskaites mācību materiāls #2 📝 To…" at bounding box center [261, 123] width 523 height 247
copy form "1 . Which of the following sentences correctly uses reported speech? He says th…"
click at [241, 41] on h1 "5 ." at bounding box center [261, 50] width 424 height 32
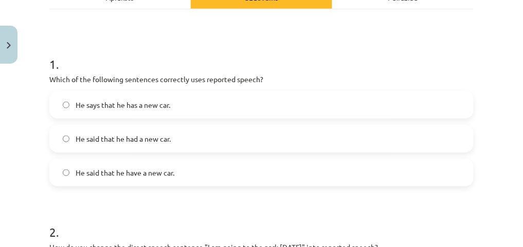
scroll to position [178, 0]
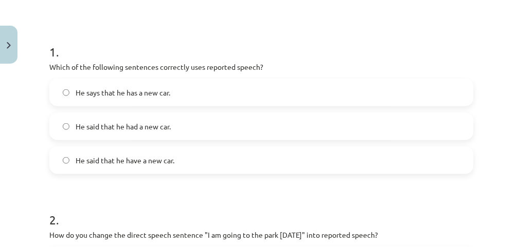
click at [217, 122] on label "He said that he had a new car." at bounding box center [261, 127] width 422 height 26
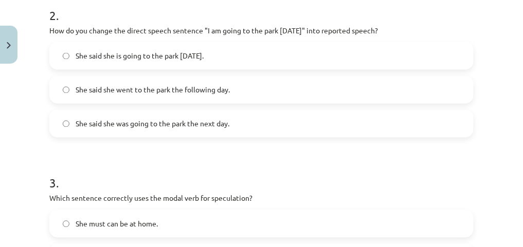
scroll to position [373, 0]
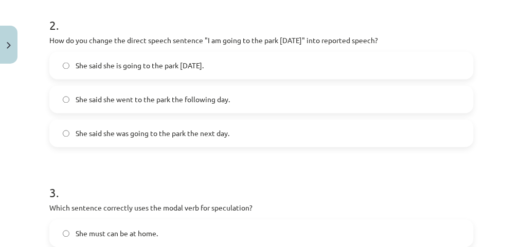
click at [192, 132] on span "She said she was going to the park the next day." at bounding box center [153, 134] width 154 height 11
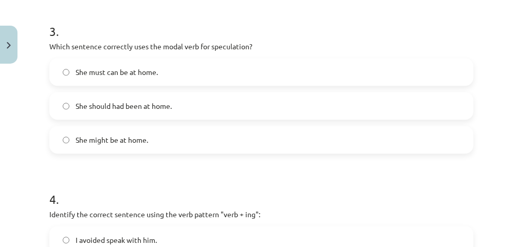
scroll to position [533, 0]
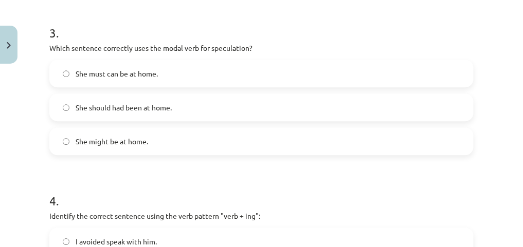
click at [163, 104] on span "She should had been at home." at bounding box center [124, 107] width 96 height 11
click at [127, 140] on span "She might be at home." at bounding box center [112, 141] width 73 height 11
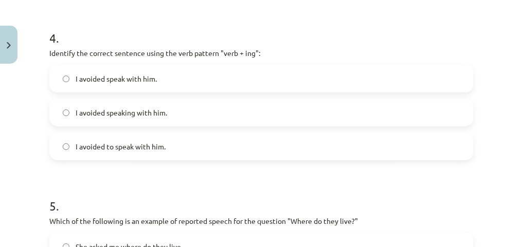
scroll to position [705, 0]
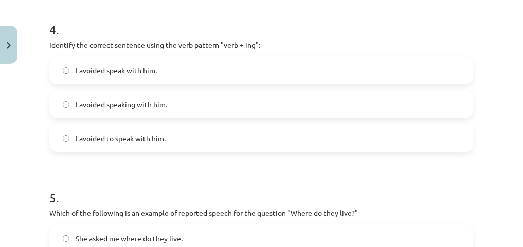
click at [157, 96] on label "I avoided speaking with him." at bounding box center [261, 105] width 422 height 26
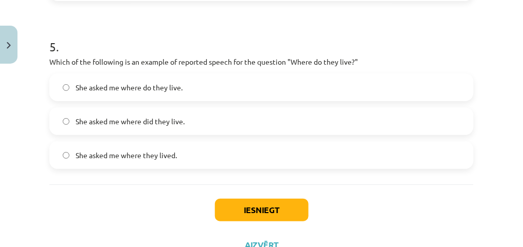
scroll to position [858, 0]
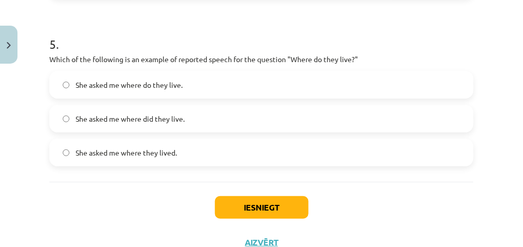
click at [266, 79] on label "She asked me where do they live." at bounding box center [261, 85] width 422 height 26
click at [139, 149] on span "She asked me where they lived." at bounding box center [126, 153] width 101 height 11
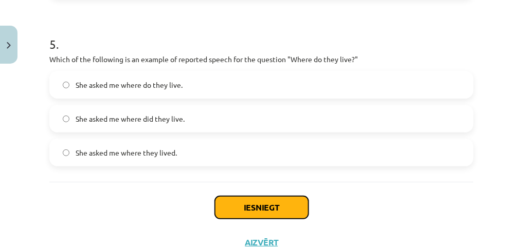
click at [258, 210] on button "Iesniegt" at bounding box center [262, 207] width 94 height 23
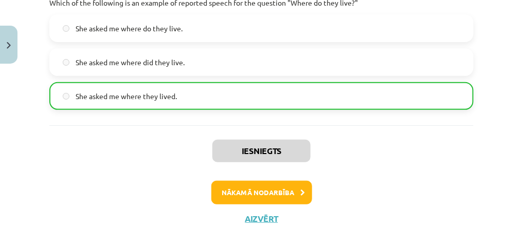
scroll to position [928, 0]
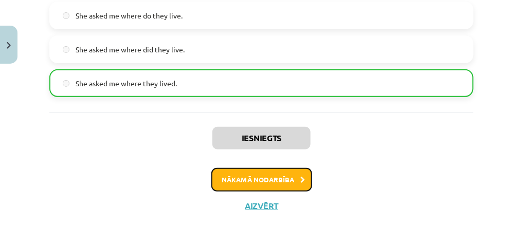
click at [247, 170] on button "Nākamā nodarbība" at bounding box center [261, 180] width 101 height 24
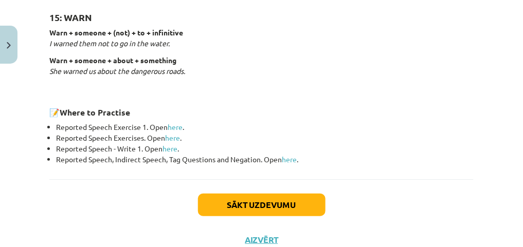
scroll to position [1737, 0]
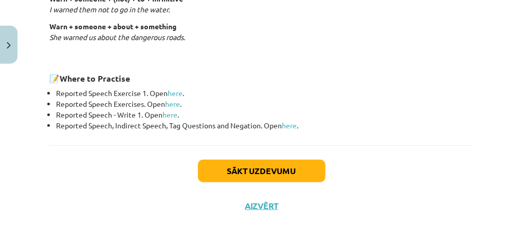
drag, startPoint x: 177, startPoint y: 92, endPoint x: 231, endPoint y: 65, distance: 60.0
click at [177, 92] on link "here" at bounding box center [175, 92] width 15 height 9
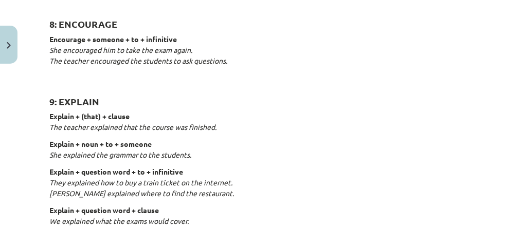
scroll to position [993, 0]
